Goal: Navigation & Orientation: Understand site structure

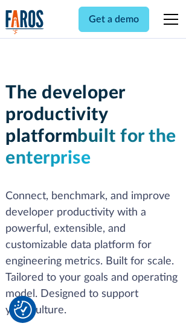
scroll to position [182, 0]
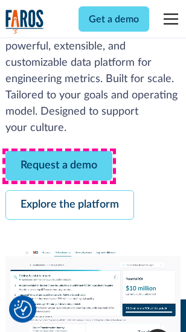
click at [59, 167] on link "Request a demo" at bounding box center [58, 167] width 107 height 30
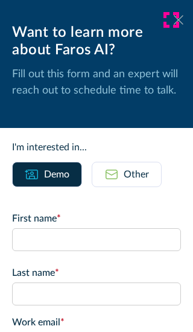
click at [174, 20] on icon at bounding box center [179, 19] width 10 height 9
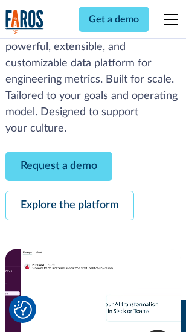
scroll to position [221, 0]
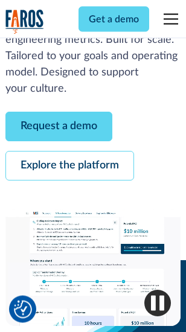
click at [69, 167] on link "Explore the platform" at bounding box center [69, 167] width 129 height 30
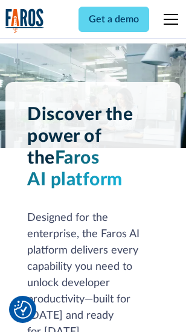
scroll to position [9202, 0]
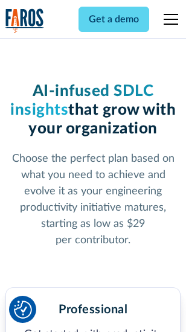
scroll to position [1919, 0]
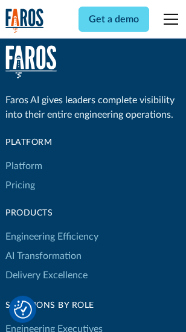
click at [24, 166] on link "Platform" at bounding box center [23, 165] width 37 height 19
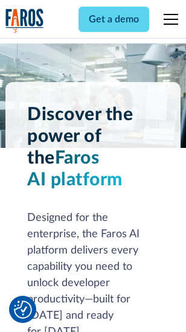
scroll to position [9590, 0]
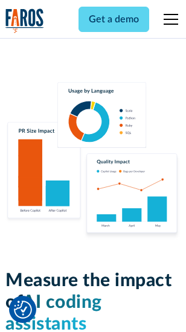
scroll to position [7542, 0]
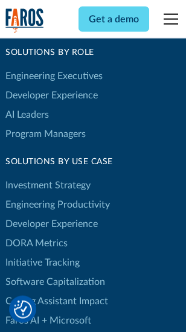
click at [36, 234] on link "DORA Metrics" at bounding box center [36, 243] width 62 height 19
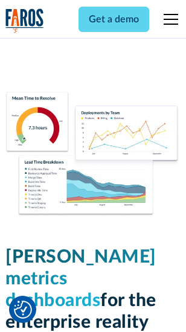
scroll to position [5350, 0]
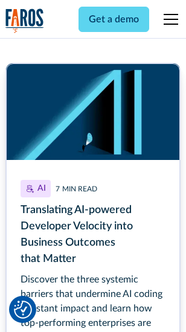
scroll to position [5470, 0]
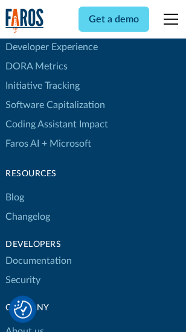
click at [28, 207] on link "Changelog" at bounding box center [27, 216] width 45 height 19
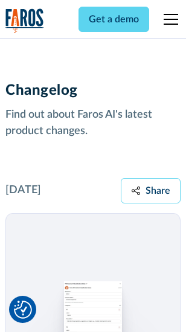
scroll to position [14810, 0]
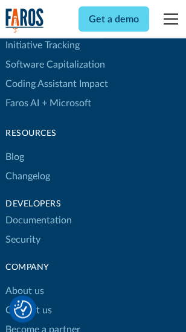
click at [24, 282] on link "About us" at bounding box center [24, 291] width 39 height 19
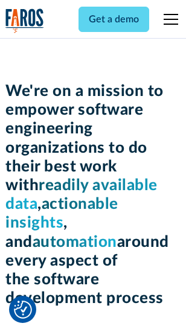
scroll to position [4180, 0]
